Goal: Task Accomplishment & Management: Manage account settings

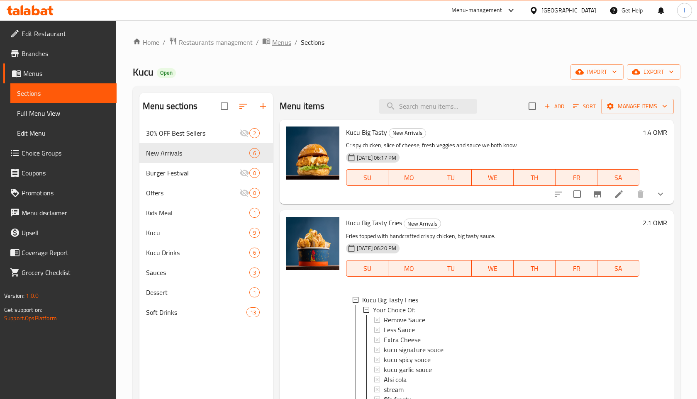
click at [274, 42] on span "Menus" at bounding box center [281, 42] width 19 height 10
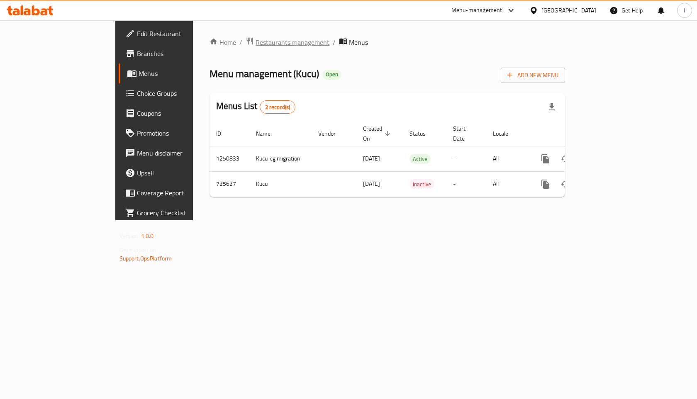
click at [255, 43] on span "Restaurants management" at bounding box center [292, 42] width 74 height 10
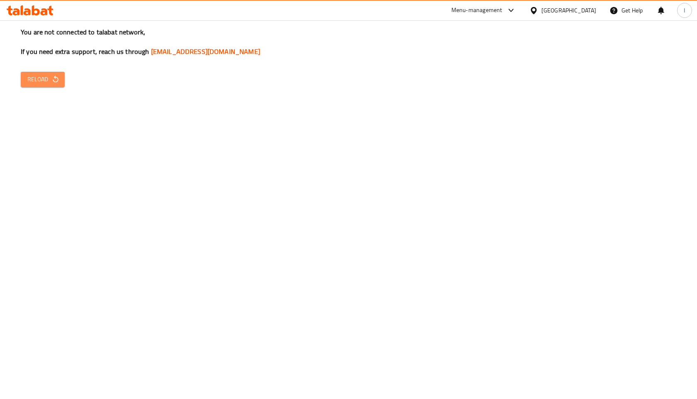
click at [47, 79] on span "Reload" at bounding box center [42, 79] width 31 height 10
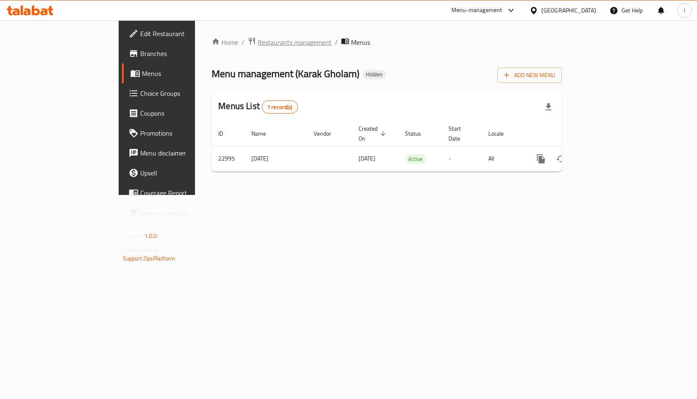
click at [258, 47] on span "Restaurants management" at bounding box center [295, 42] width 74 height 10
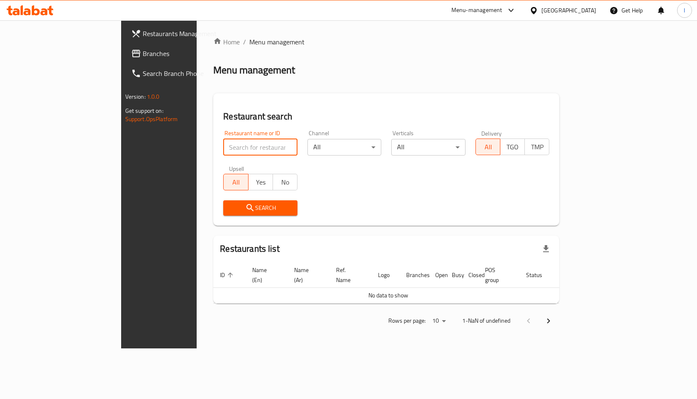
click at [223, 148] on input "search" at bounding box center [260, 147] width 74 height 17
type input "batch"
click button "Search" at bounding box center [260, 207] width 74 height 15
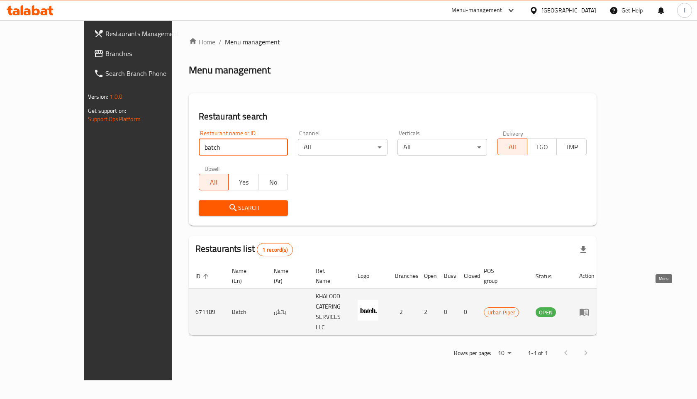
click at [589, 309] on icon "enhanced table" at bounding box center [583, 312] width 9 height 7
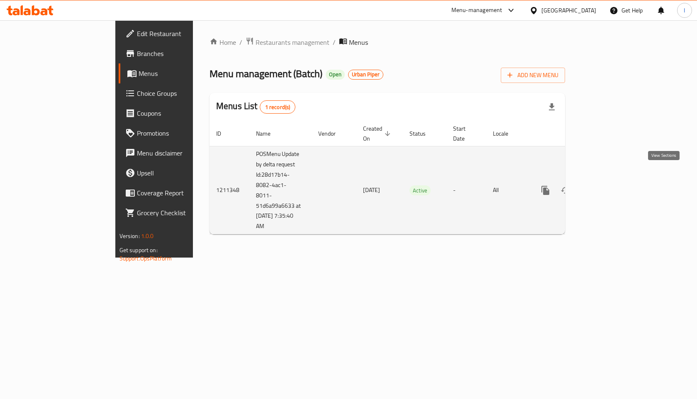
click at [610, 185] on icon "enhanced table" at bounding box center [605, 190] width 10 height 10
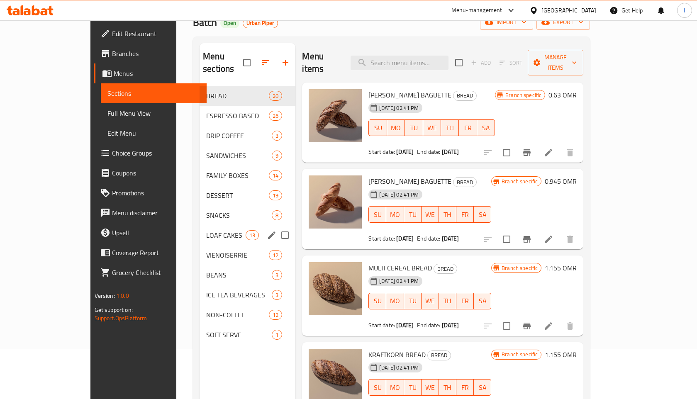
scroll to position [44, 0]
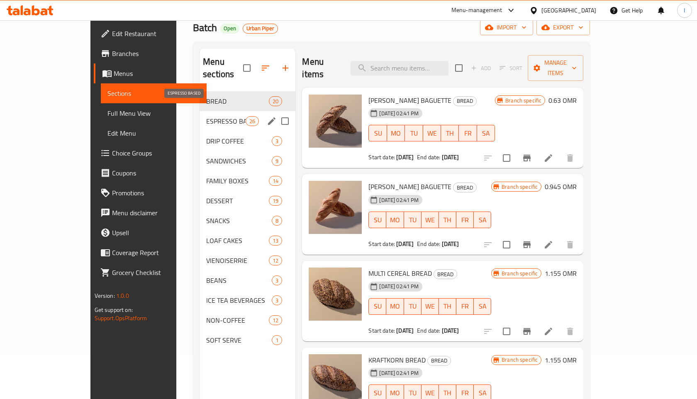
click at [206, 116] on span "ESPRESSO BASED" at bounding box center [225, 121] width 39 height 10
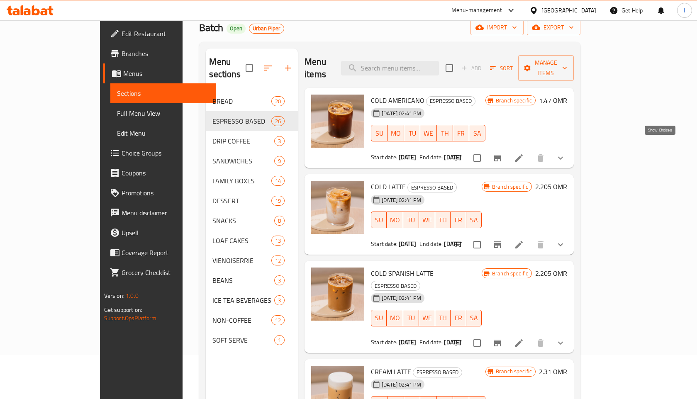
click at [565, 153] on icon "show more" at bounding box center [560, 158] width 10 height 10
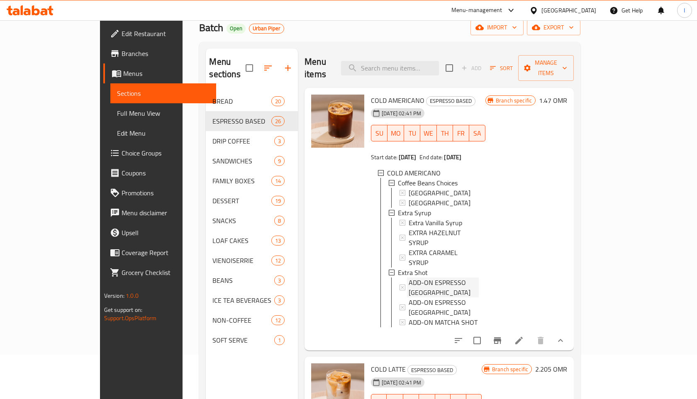
click at [423, 277] on span "ADD-ON ESPRESSO [GEOGRAPHIC_DATA]" at bounding box center [444, 287] width 70 height 20
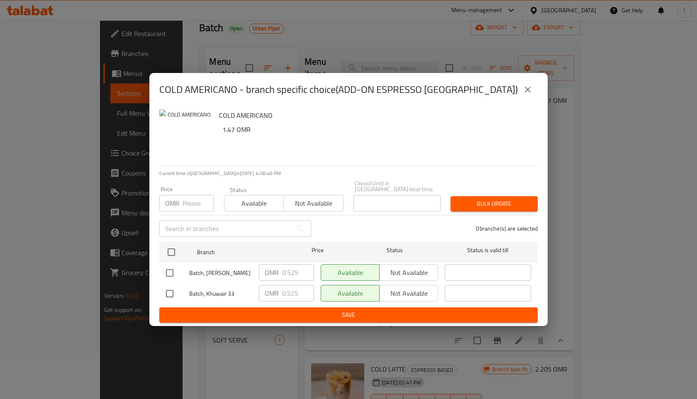
click at [525, 90] on icon "close" at bounding box center [528, 90] width 6 height 6
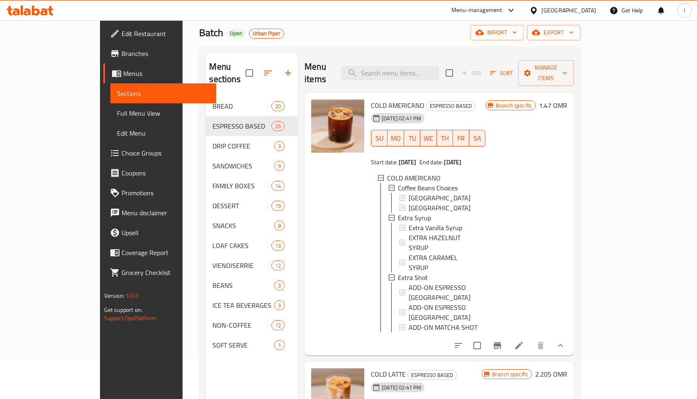
scroll to position [39, 0]
click at [412, 303] on span "ADD-ON ESPRESSO [GEOGRAPHIC_DATA]" at bounding box center [444, 313] width 70 height 20
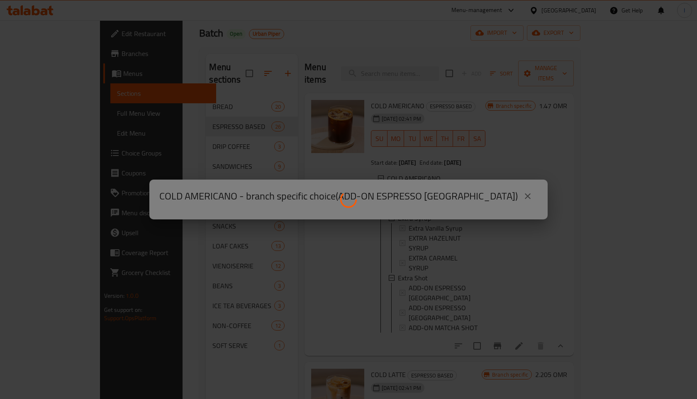
click at [527, 195] on div at bounding box center [348, 199] width 697 height 399
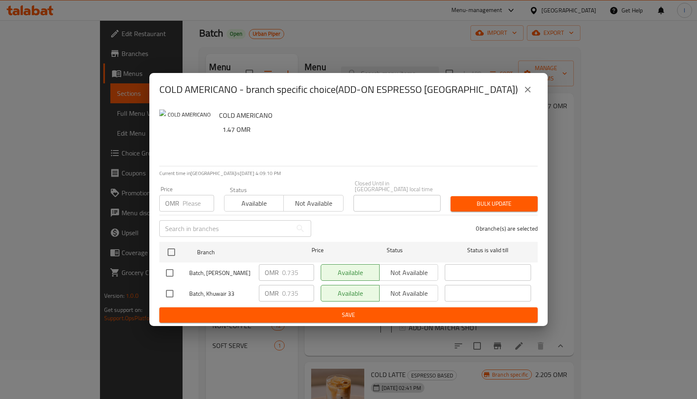
click at [529, 95] on icon "close" at bounding box center [528, 90] width 10 height 10
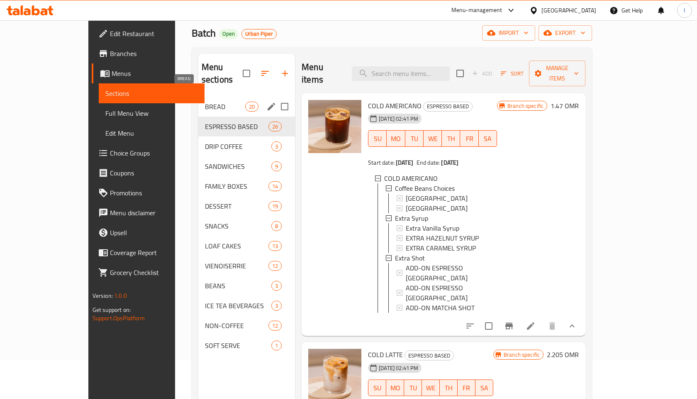
click at [205, 102] on span "BREAD" at bounding box center [225, 107] width 40 height 10
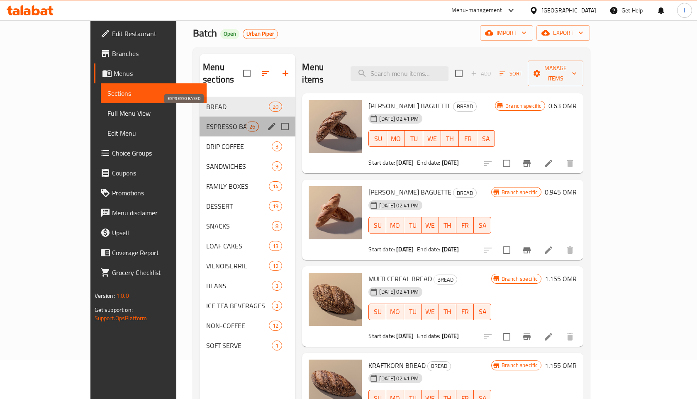
click at [206, 122] on span "ESPRESSO BASED" at bounding box center [225, 127] width 39 height 10
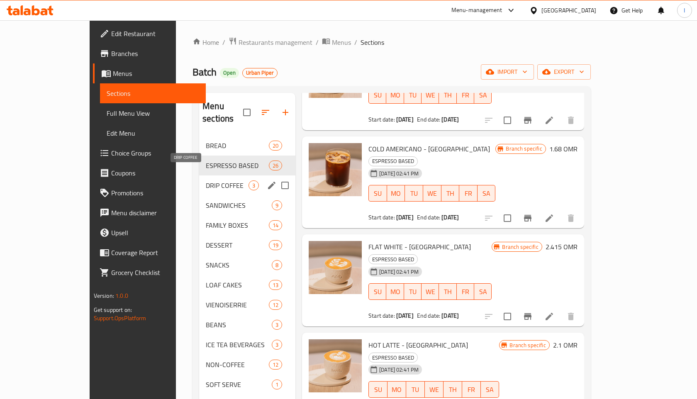
click at [206, 180] on span "DRIP COFFEE" at bounding box center [227, 185] width 43 height 10
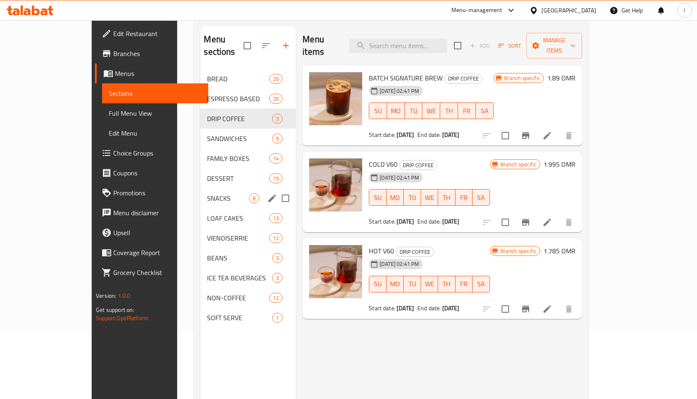
scroll to position [68, 0]
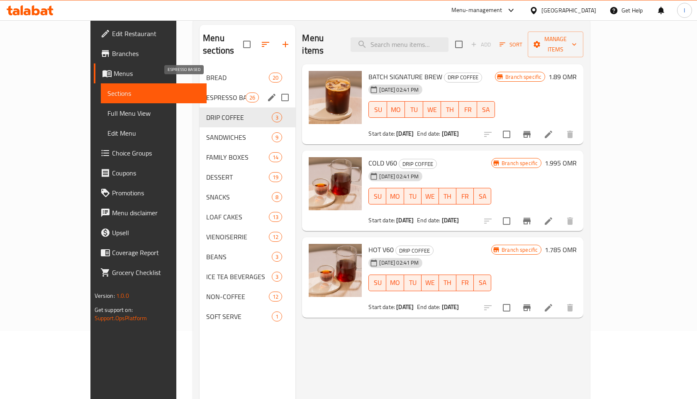
click at [206, 92] on span "ESPRESSO BASED" at bounding box center [225, 97] width 39 height 10
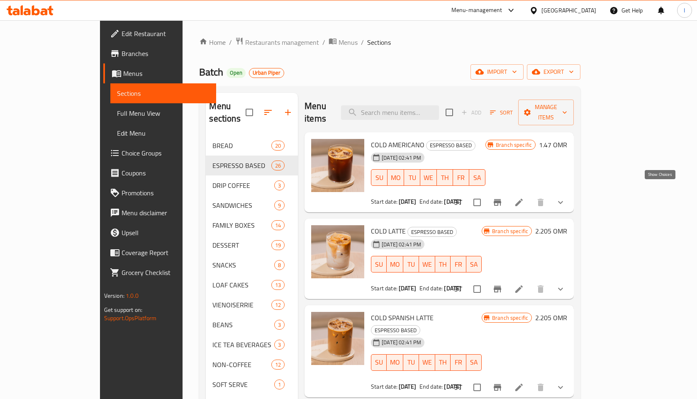
click at [565, 197] on icon "show more" at bounding box center [560, 202] width 10 height 10
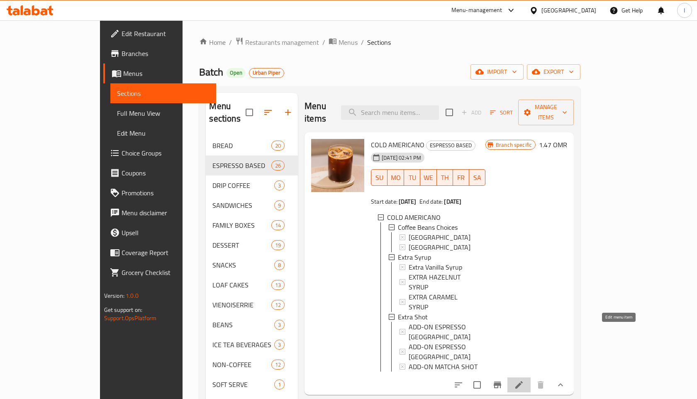
click at [524, 380] on icon at bounding box center [519, 385] width 10 height 10
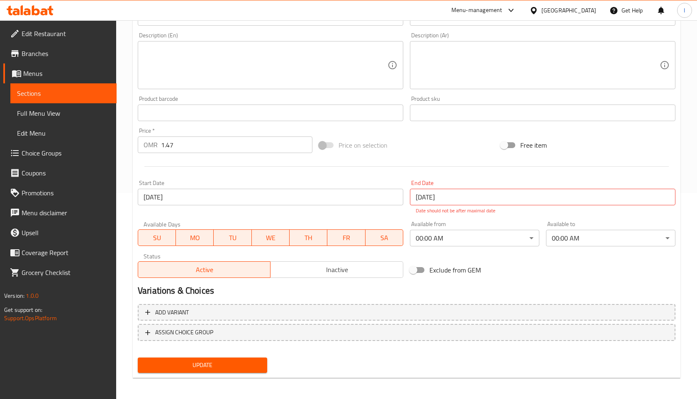
scroll to position [208, 0]
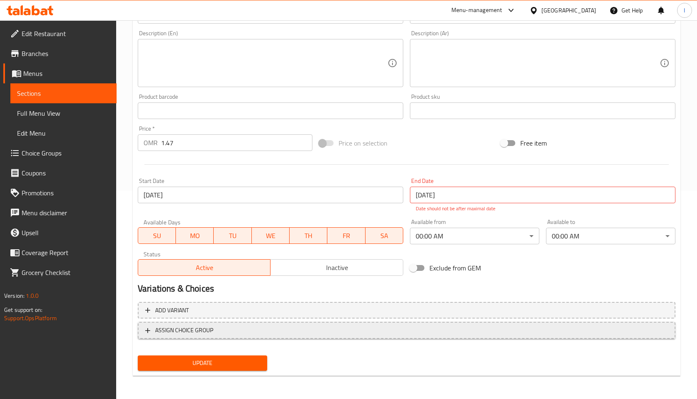
click at [369, 327] on span "ASSIGN CHOICE GROUP" at bounding box center [406, 330] width 523 height 10
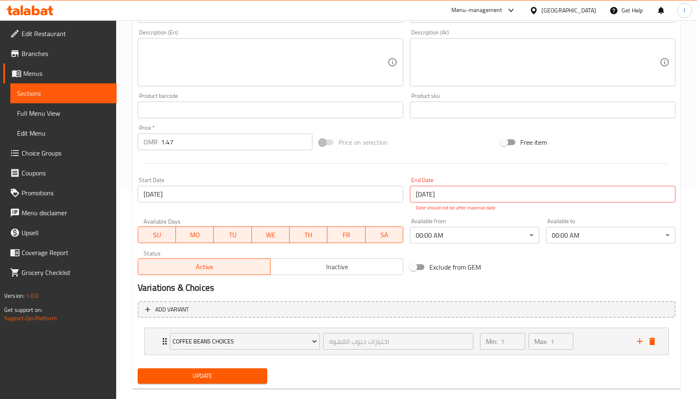
scroll to position [222, 0]
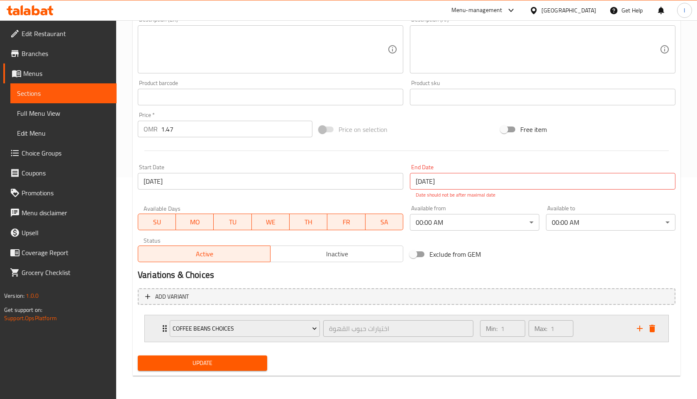
click at [597, 330] on div "Min: 1 ​ Max: 1 ​" at bounding box center [553, 328] width 157 height 27
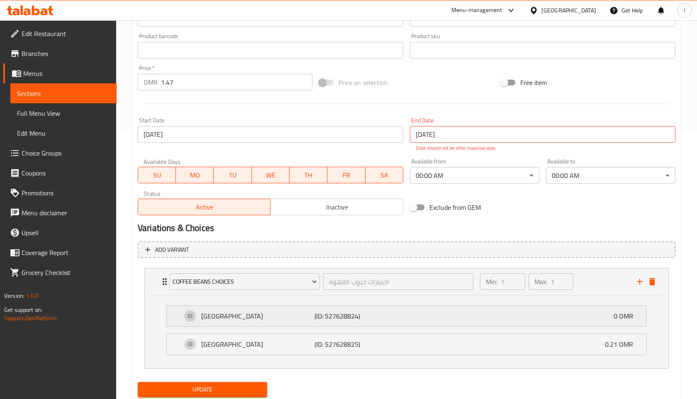
scroll to position [295, 0]
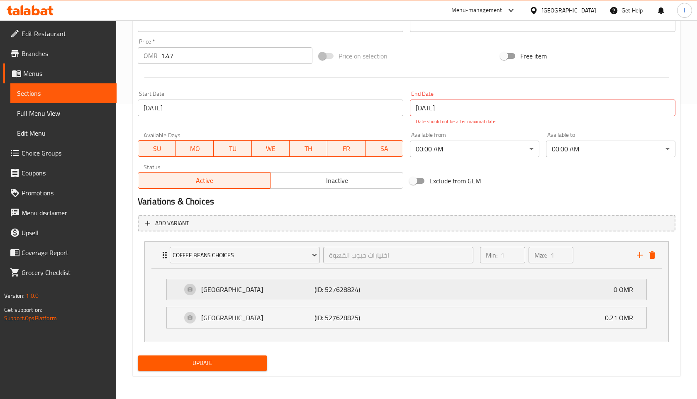
click at [405, 291] on div "[GEOGRAPHIC_DATA] (ID: 527628824) 0 OMR" at bounding box center [409, 289] width 455 height 21
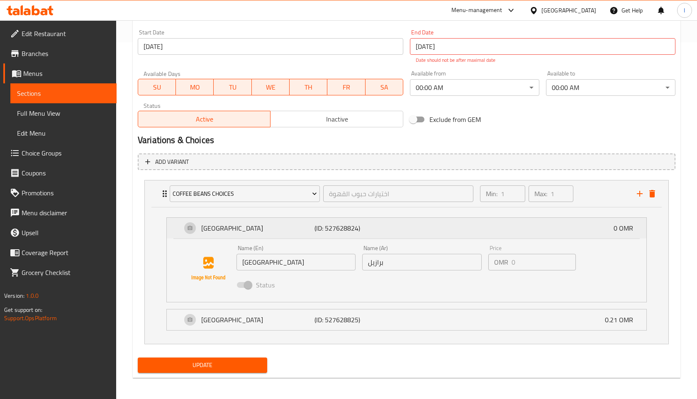
scroll to position [359, 0]
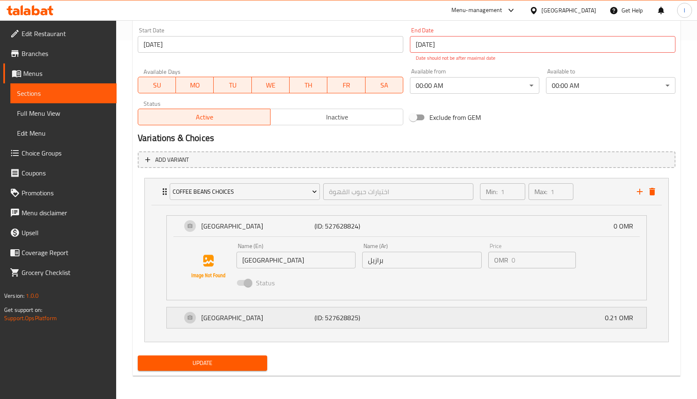
click at [408, 317] on div "Ethiopia (ID: 527628825) 0.21 OMR" at bounding box center [409, 317] width 455 height 21
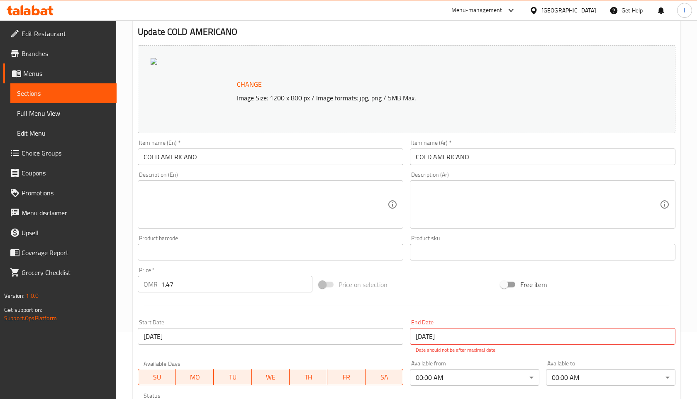
scroll to position [0, 0]
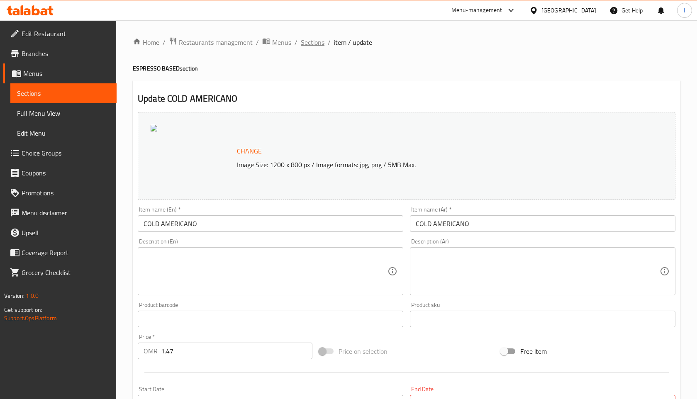
click at [303, 43] on span "Sections" at bounding box center [313, 42] width 24 height 10
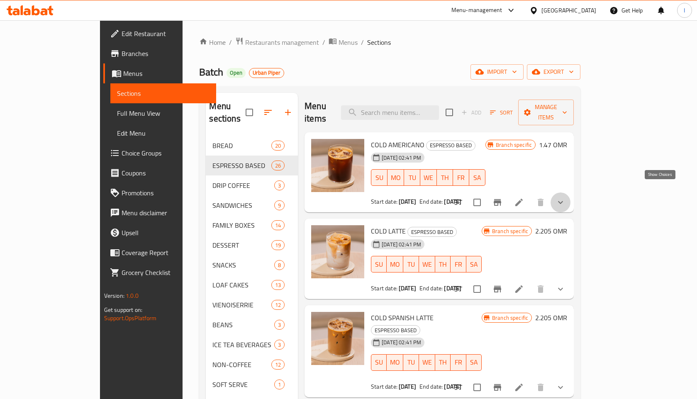
click at [565, 197] on icon "show more" at bounding box center [560, 202] width 10 height 10
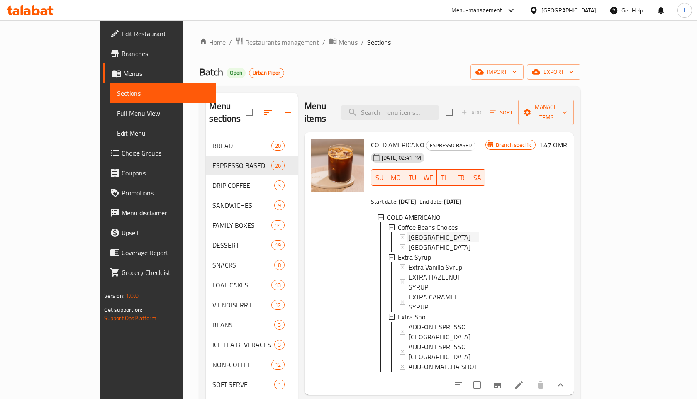
click at [479, 232] on div "[GEOGRAPHIC_DATA]" at bounding box center [444, 237] width 70 height 10
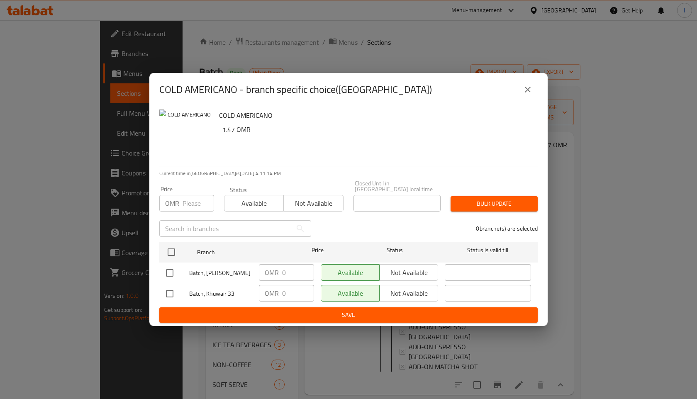
click at [480, 228] on p "0 branche(s) are selected" at bounding box center [507, 228] width 62 height 8
click at [480, 227] on p "0 branche(s) are selected" at bounding box center [507, 228] width 62 height 8
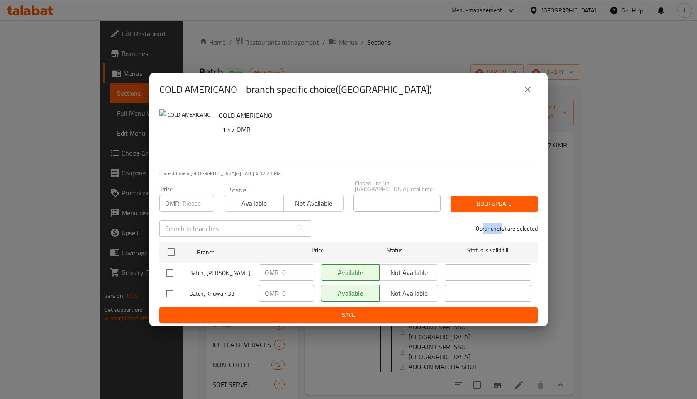
click at [480, 227] on p "0 branche(s) are selected" at bounding box center [507, 228] width 62 height 8
